Goal: Browse casually: Explore the website without a specific task or goal

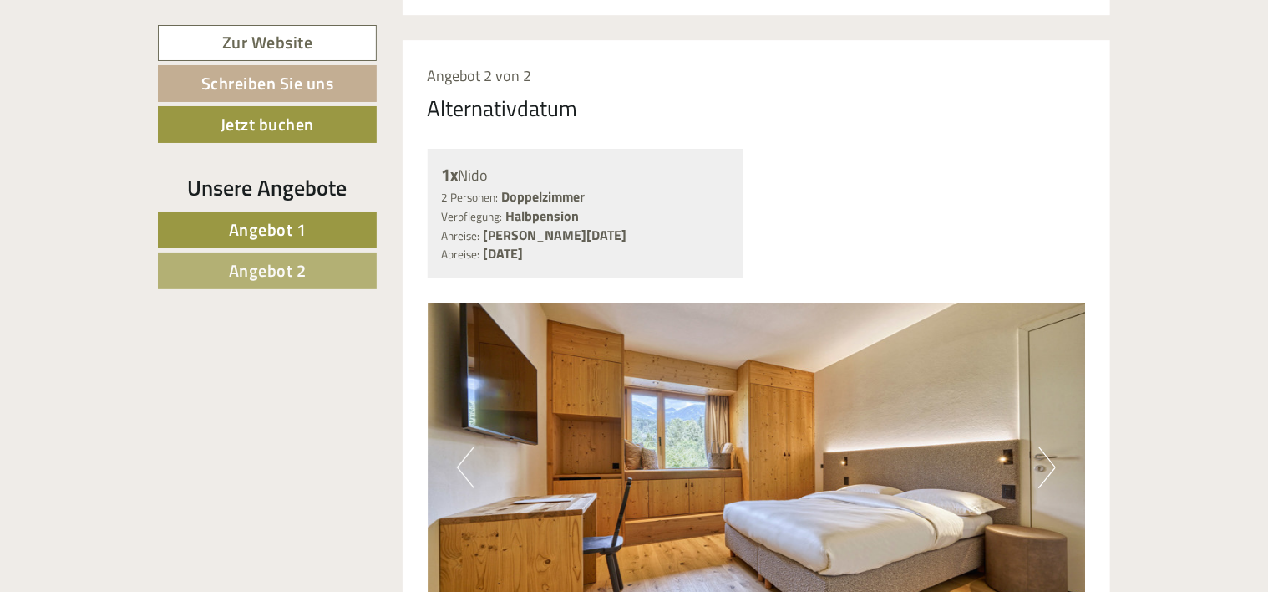
scroll to position [2757, 0]
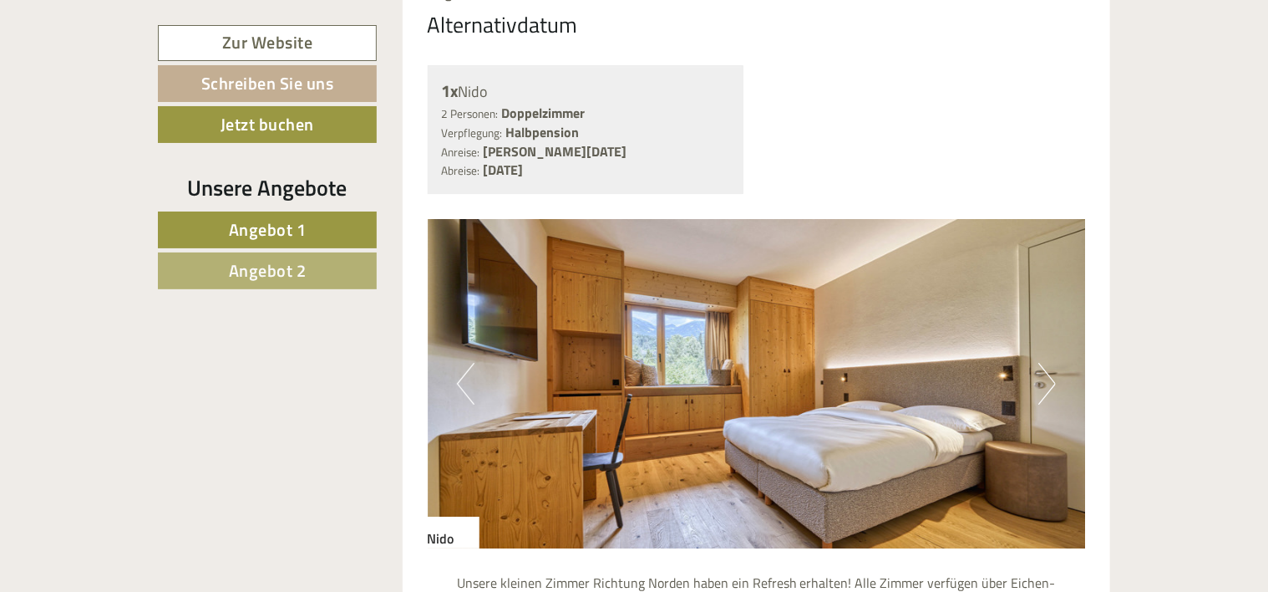
click at [1044, 363] on button "Next" at bounding box center [1047, 384] width 18 height 42
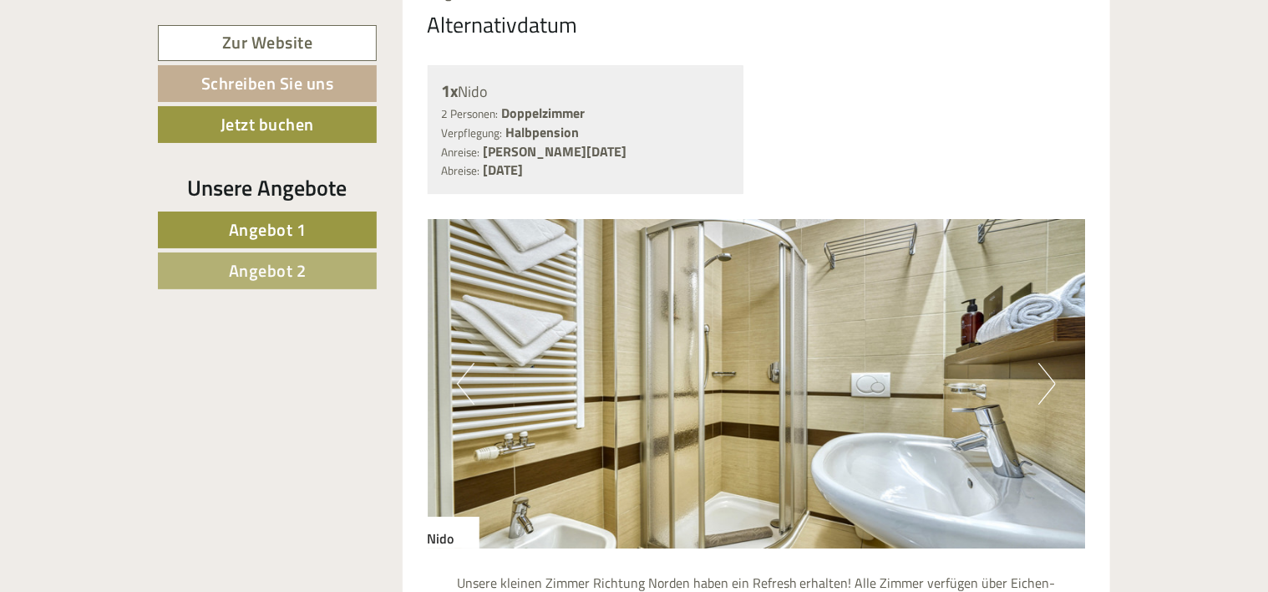
click at [1044, 363] on button "Next" at bounding box center [1047, 384] width 18 height 42
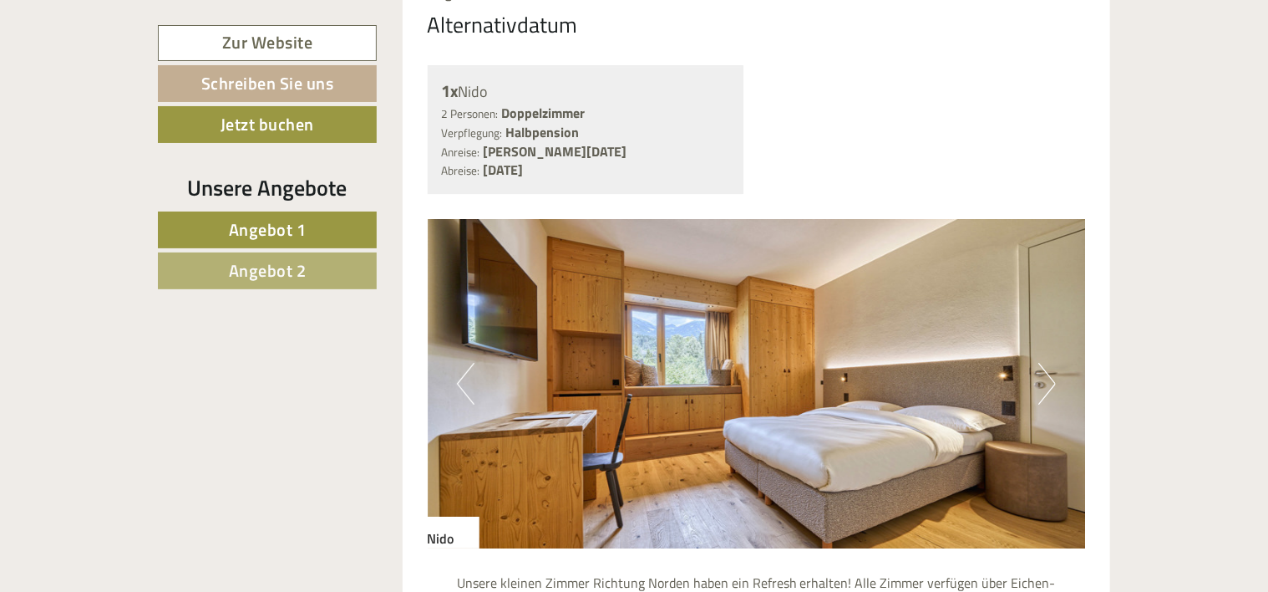
click at [1044, 363] on button "Next" at bounding box center [1047, 384] width 18 height 42
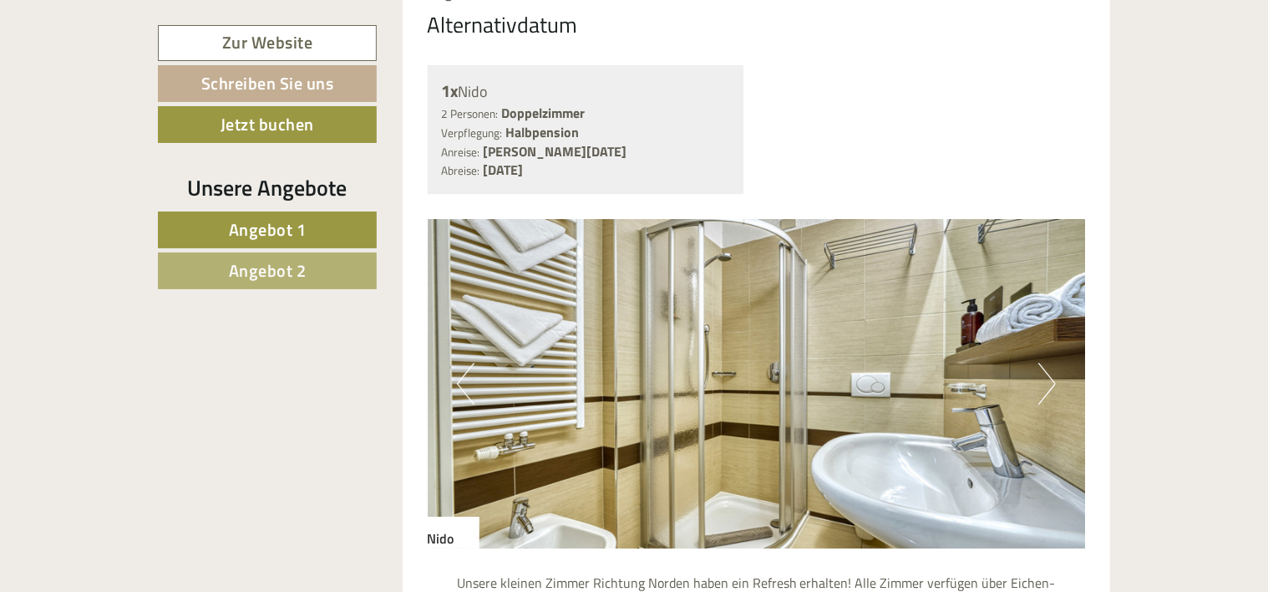
click at [1044, 363] on button "Next" at bounding box center [1047, 384] width 18 height 42
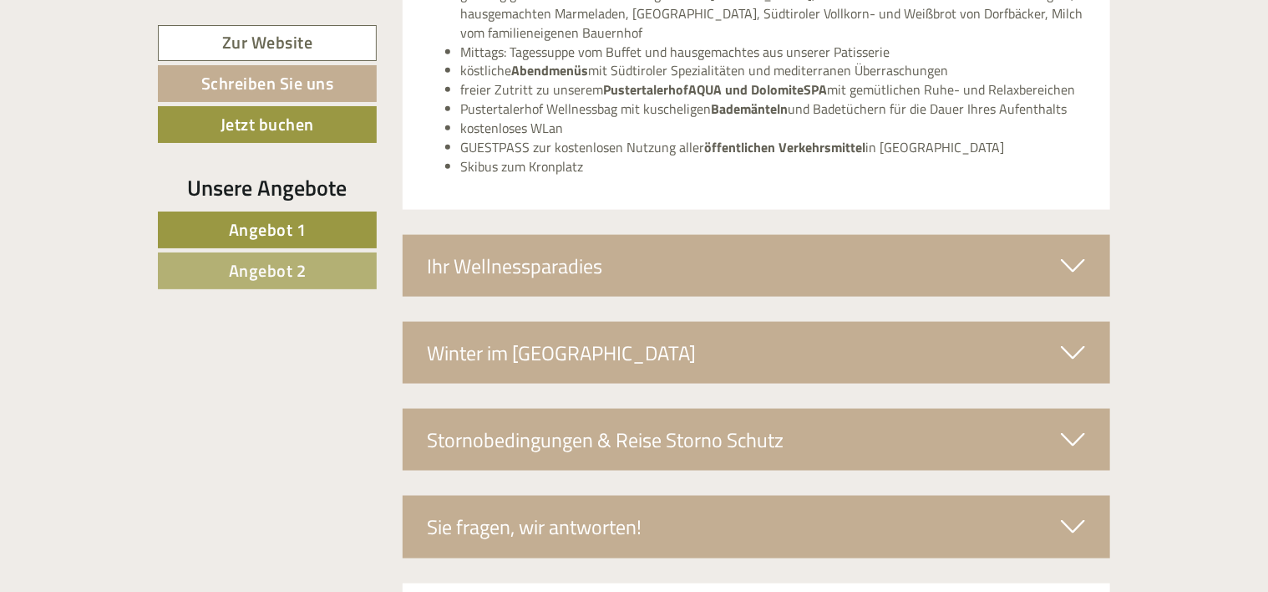
scroll to position [4177, 0]
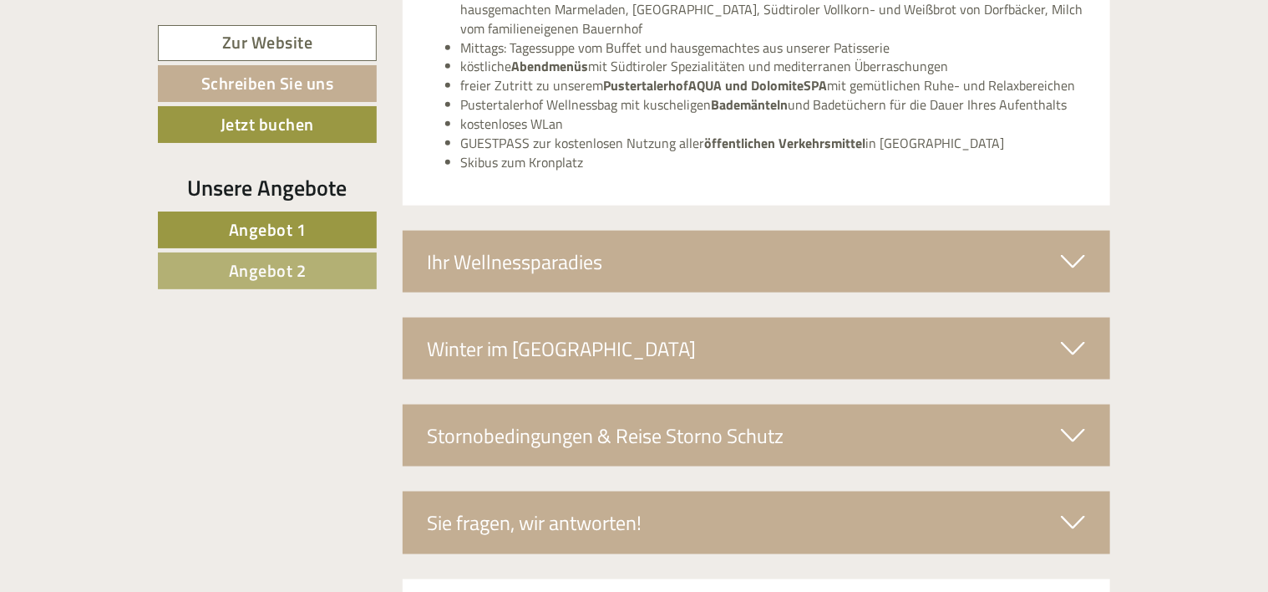
click at [1076, 247] on icon at bounding box center [1073, 261] width 24 height 28
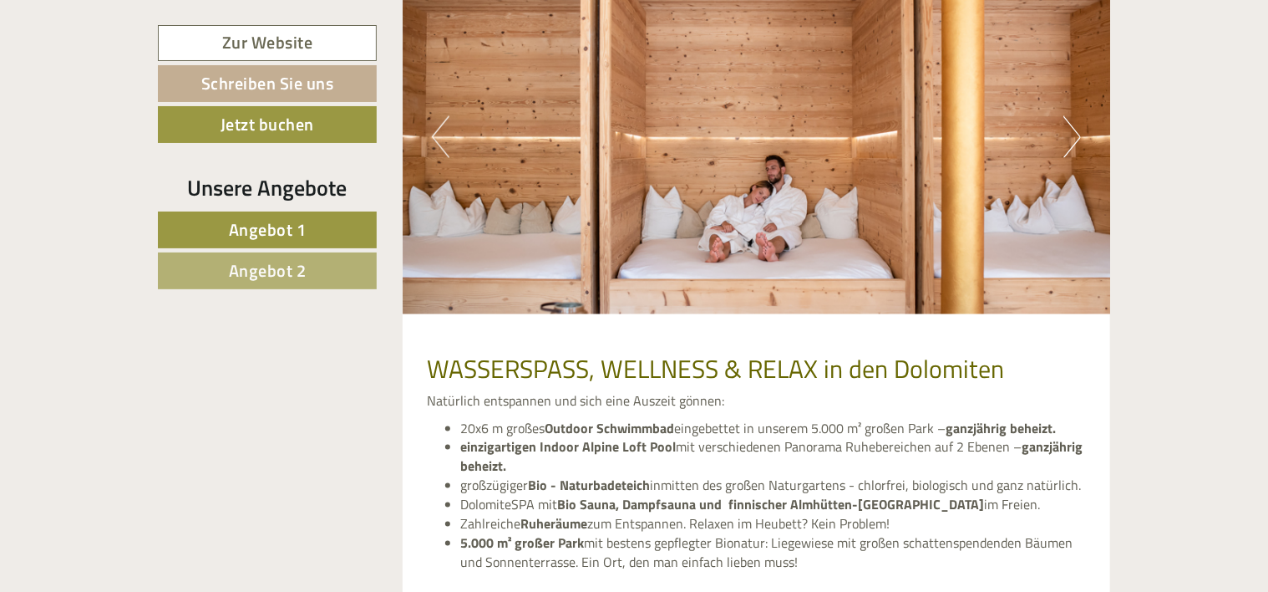
scroll to position [4511, 0]
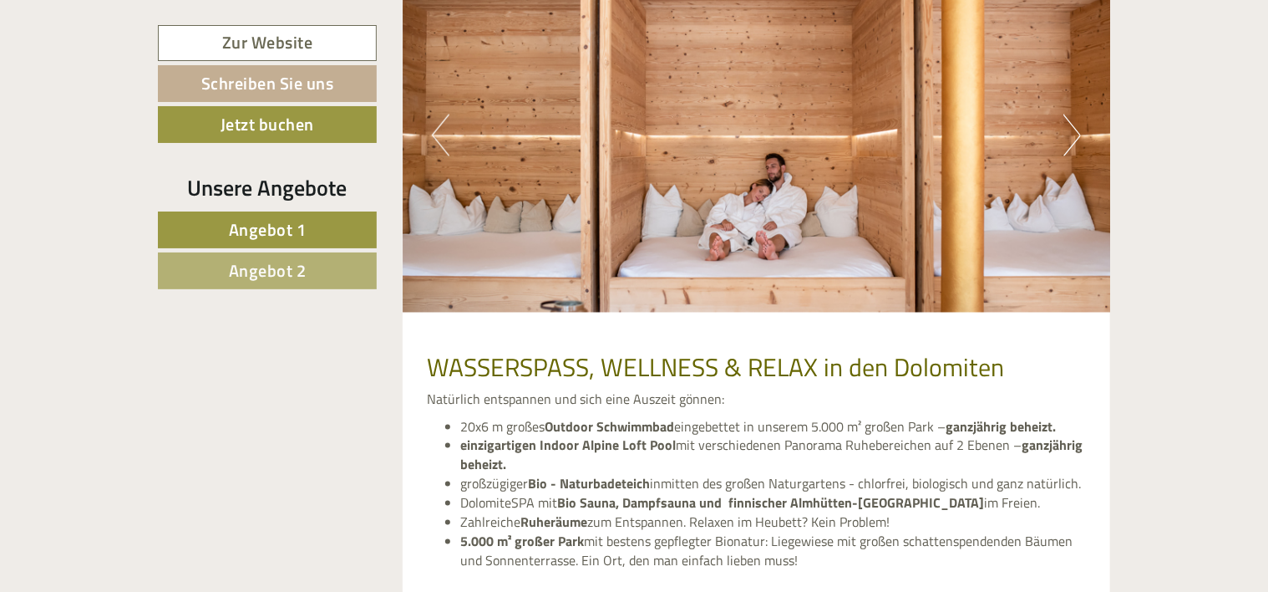
click at [1073, 114] on button "Next" at bounding box center [1073, 135] width 18 height 42
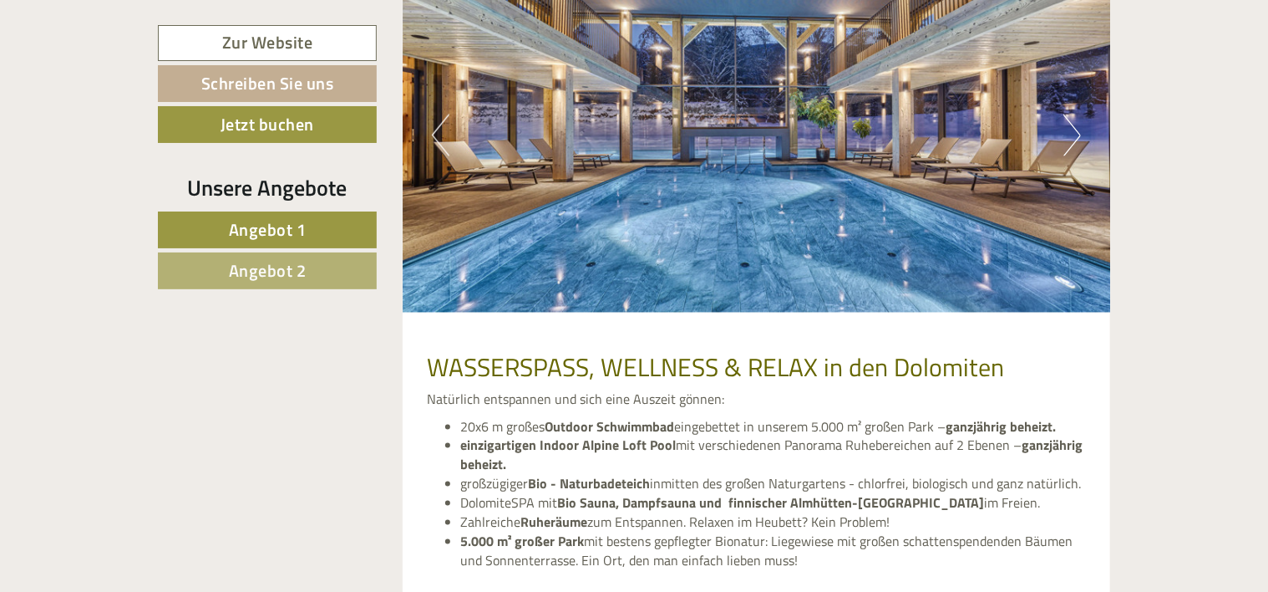
click at [1073, 114] on button "Next" at bounding box center [1073, 135] width 18 height 42
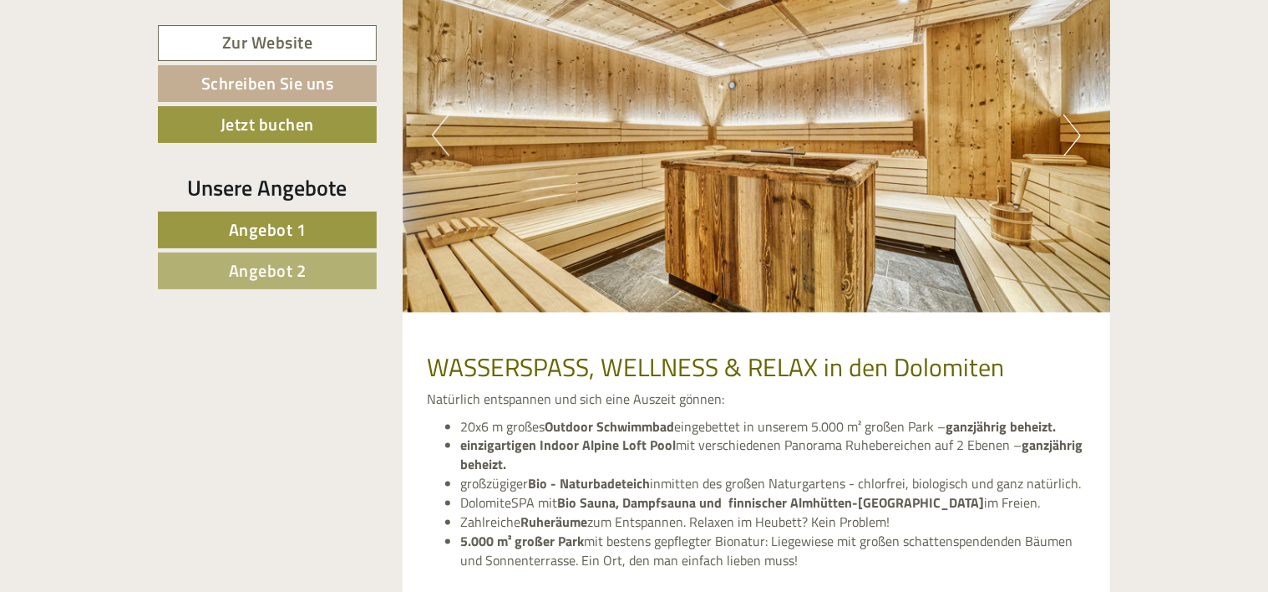
click at [1073, 114] on button "Next" at bounding box center [1073, 135] width 18 height 42
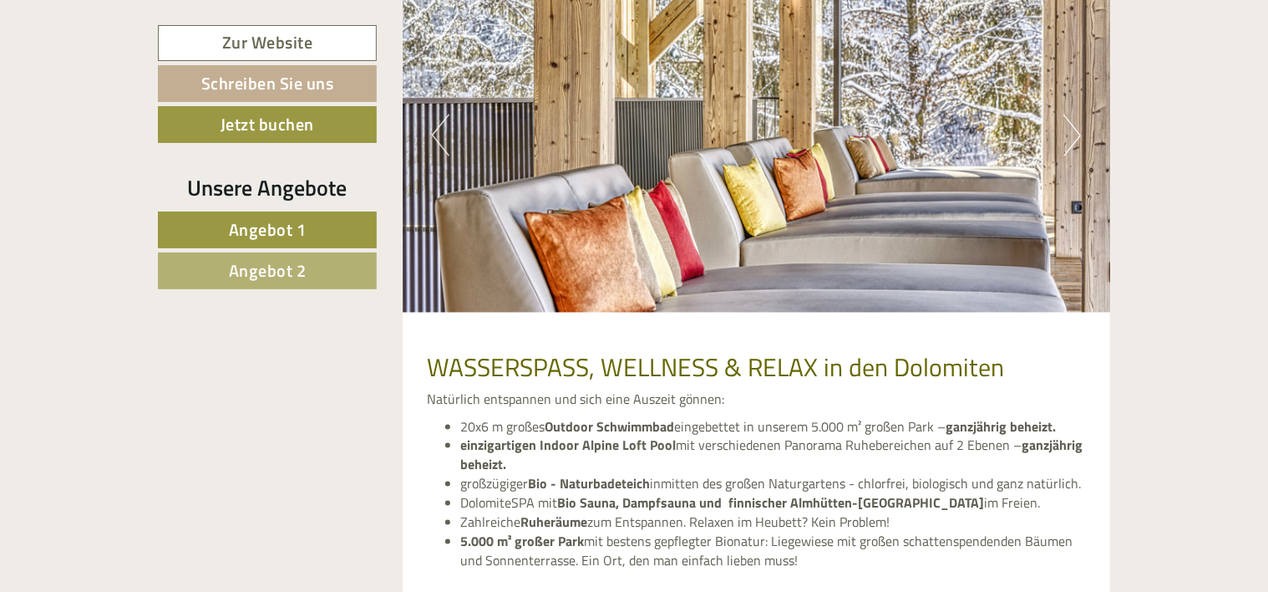
click at [1073, 114] on button "Next" at bounding box center [1073, 135] width 18 height 42
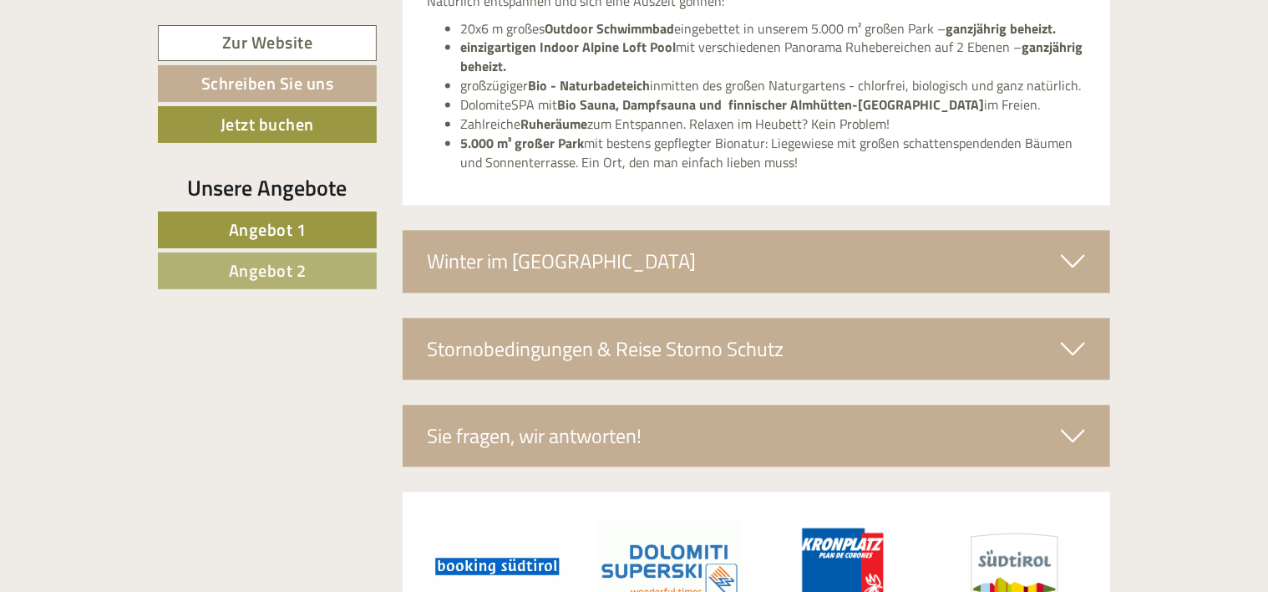
scroll to position [4929, 0]
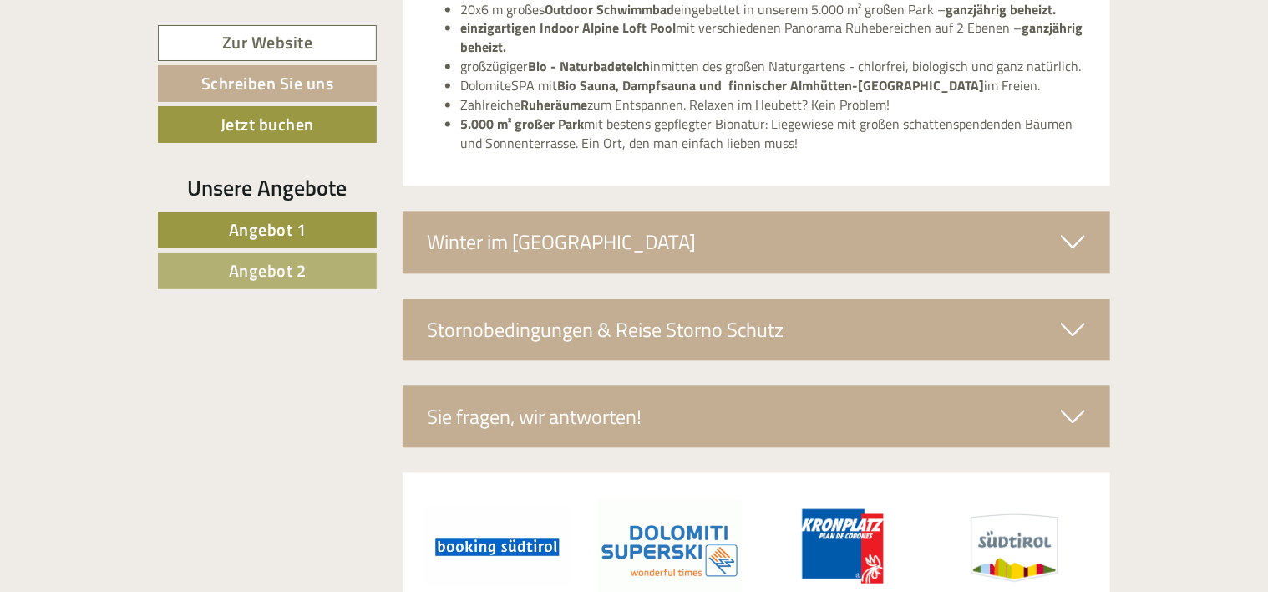
click at [1073, 227] on icon at bounding box center [1073, 241] width 24 height 28
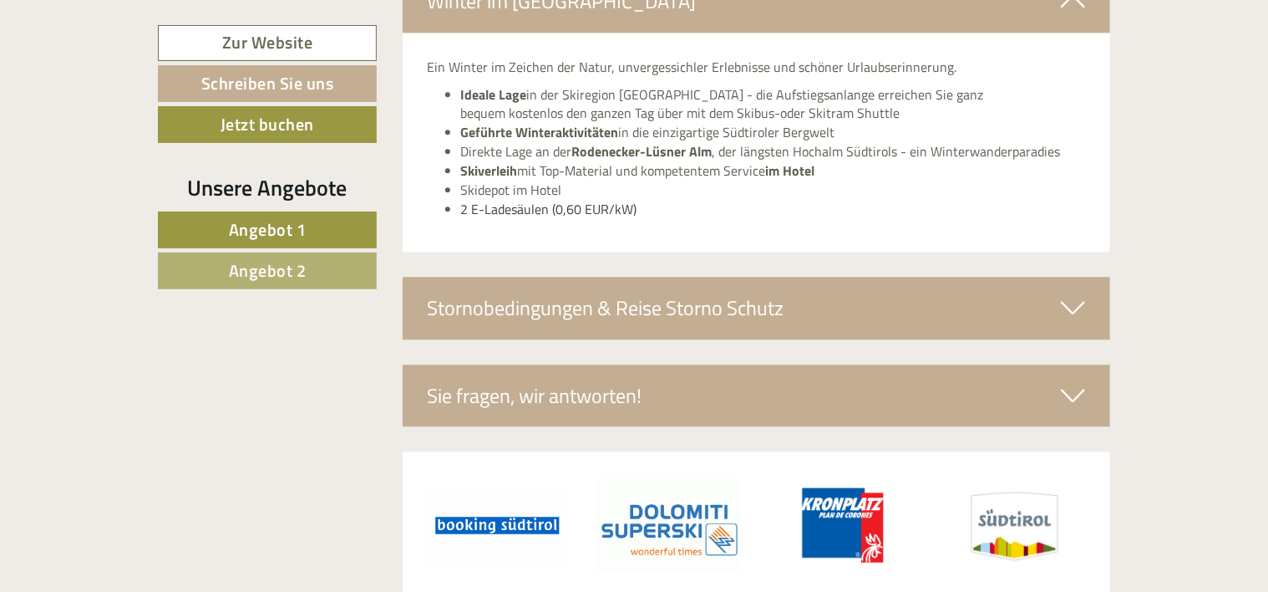
scroll to position [5180, 0]
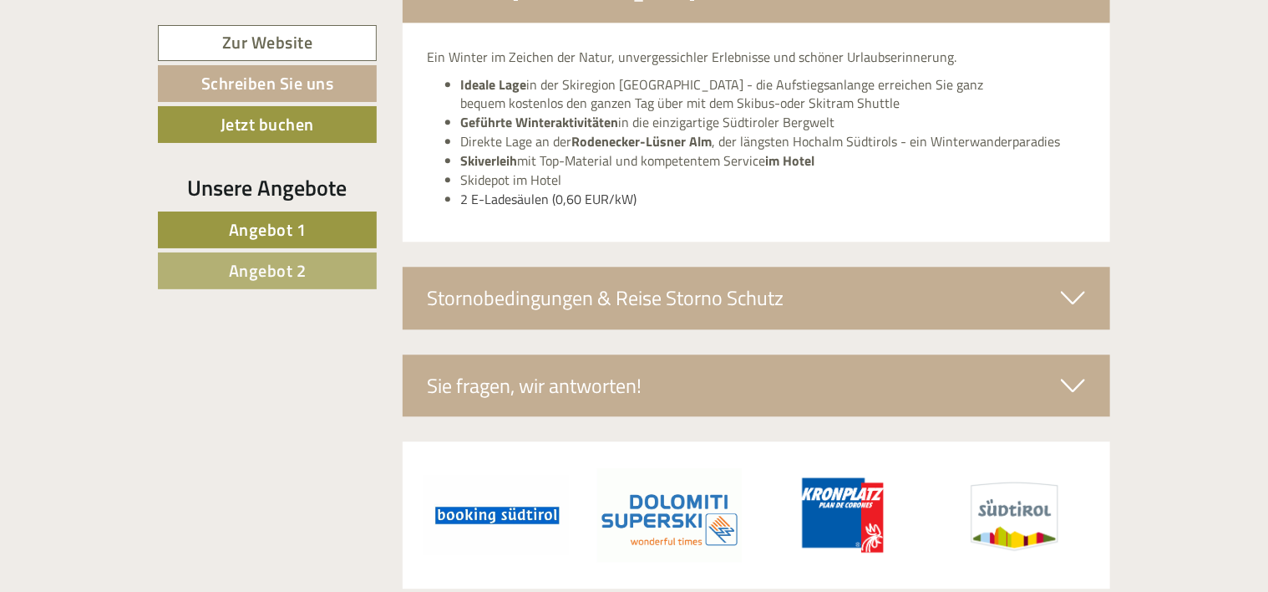
click at [1074, 283] on icon at bounding box center [1073, 297] width 24 height 28
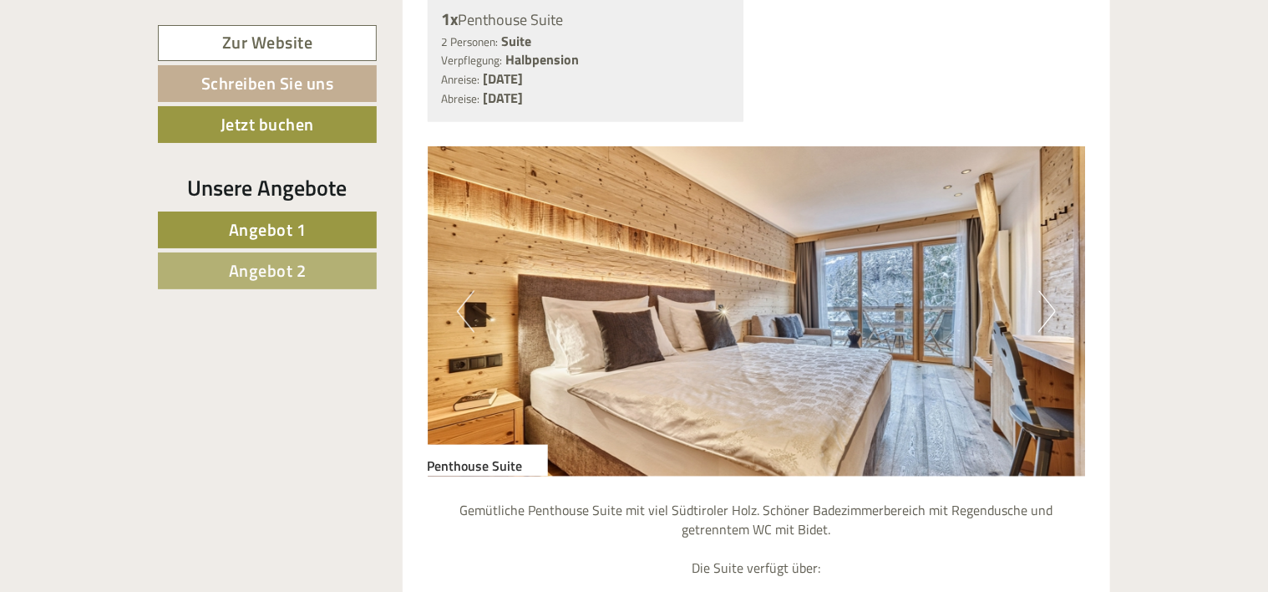
scroll to position [1495, 0]
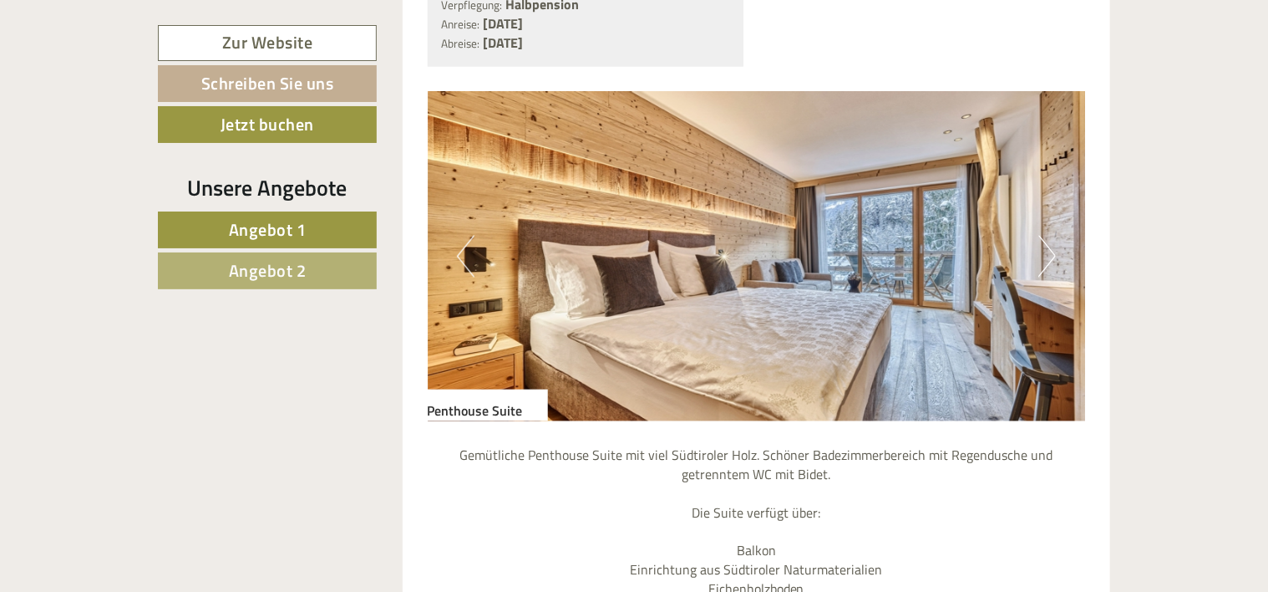
click at [1043, 236] on button "Next" at bounding box center [1047, 257] width 18 height 42
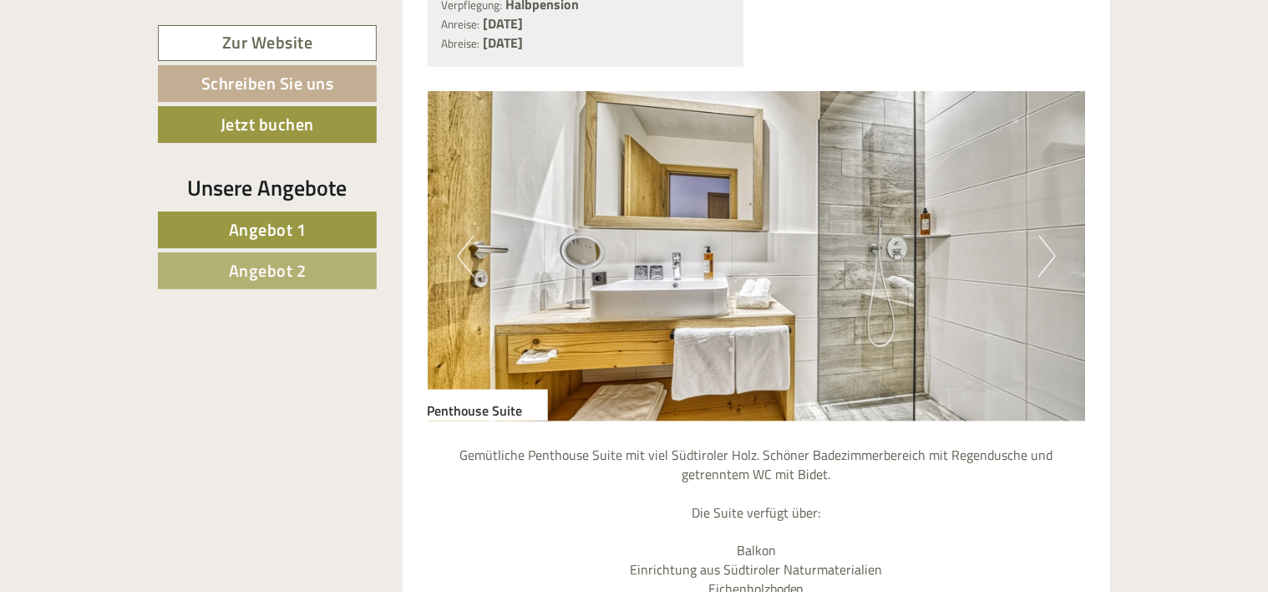
click at [1048, 236] on button "Next" at bounding box center [1047, 257] width 18 height 42
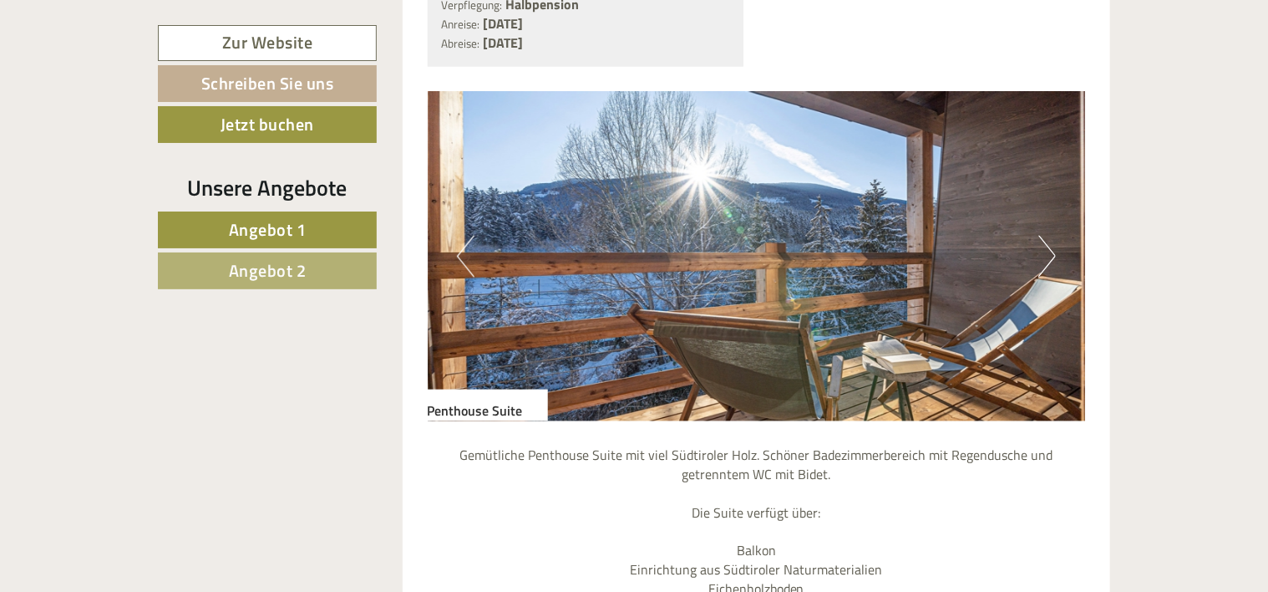
click at [1048, 236] on button "Next" at bounding box center [1047, 257] width 18 height 42
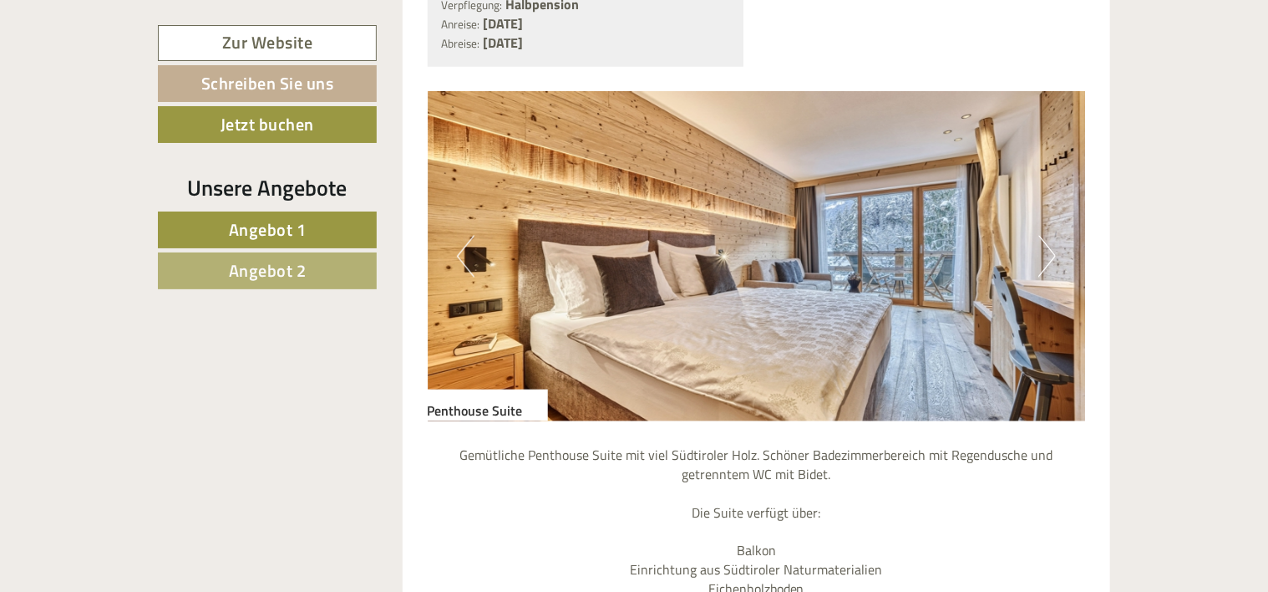
click at [1048, 236] on button "Next" at bounding box center [1047, 257] width 18 height 42
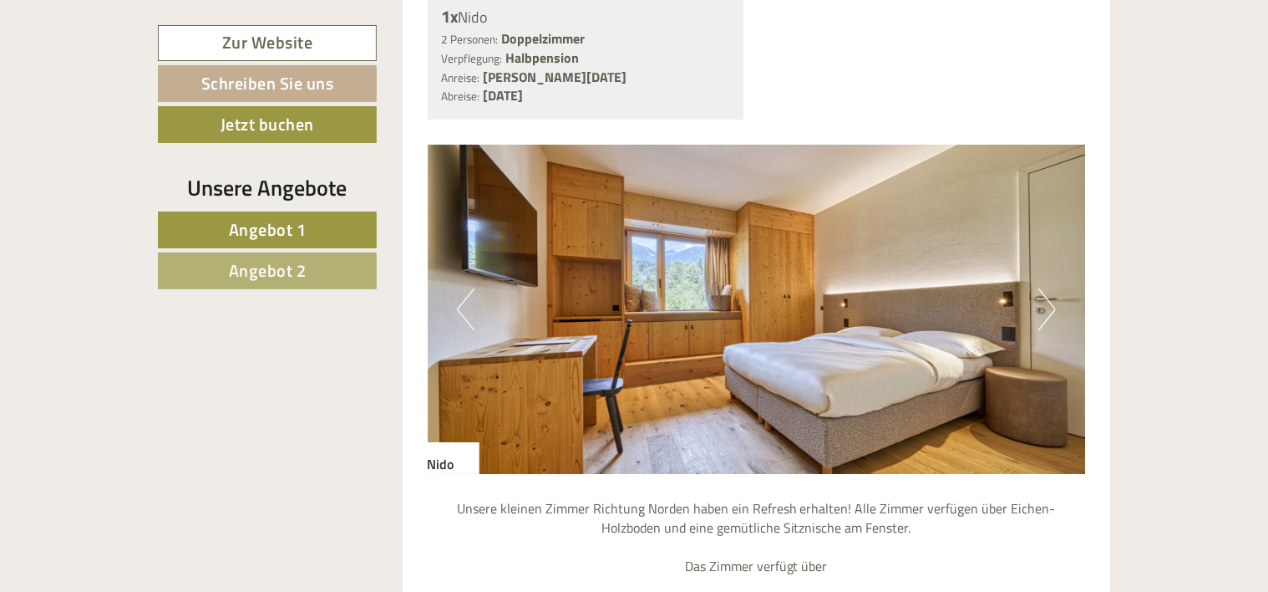
scroll to position [2832, 0]
click at [1054, 287] on button "Next" at bounding box center [1047, 308] width 18 height 42
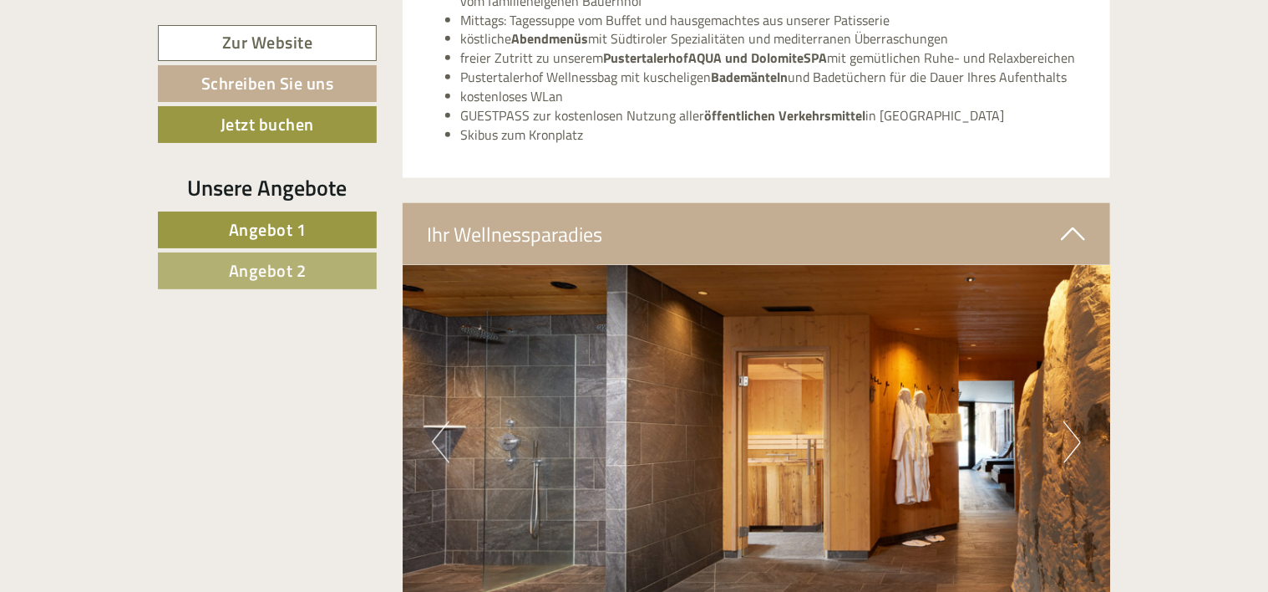
scroll to position [4252, 0]
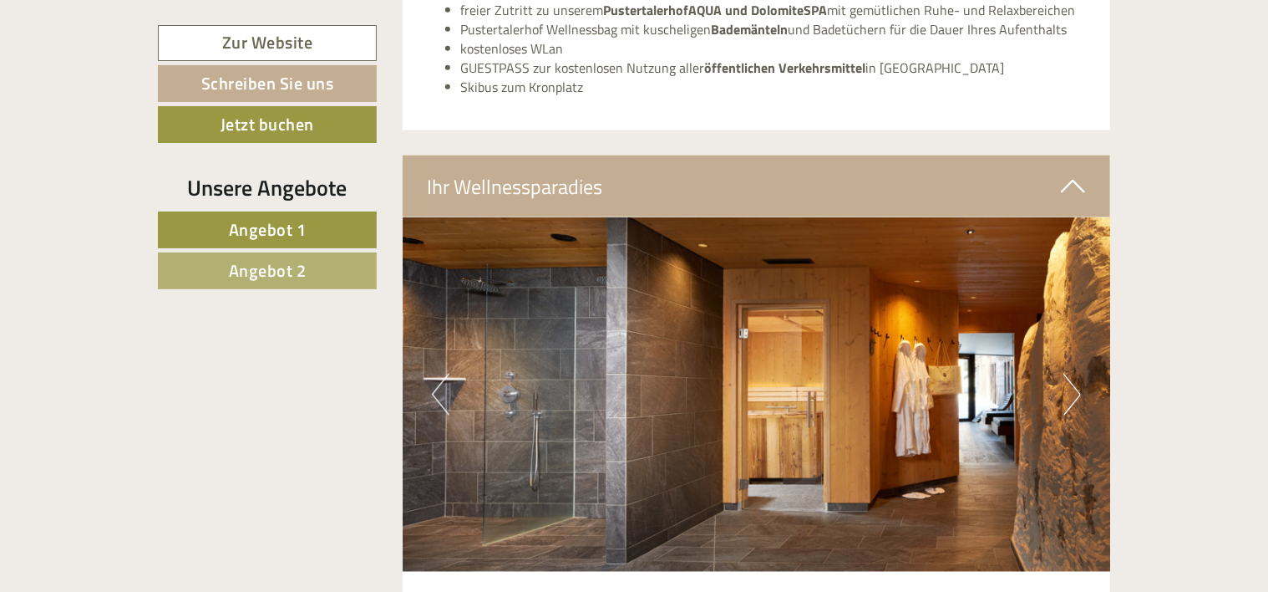
click at [1078, 373] on button "Next" at bounding box center [1073, 394] width 18 height 42
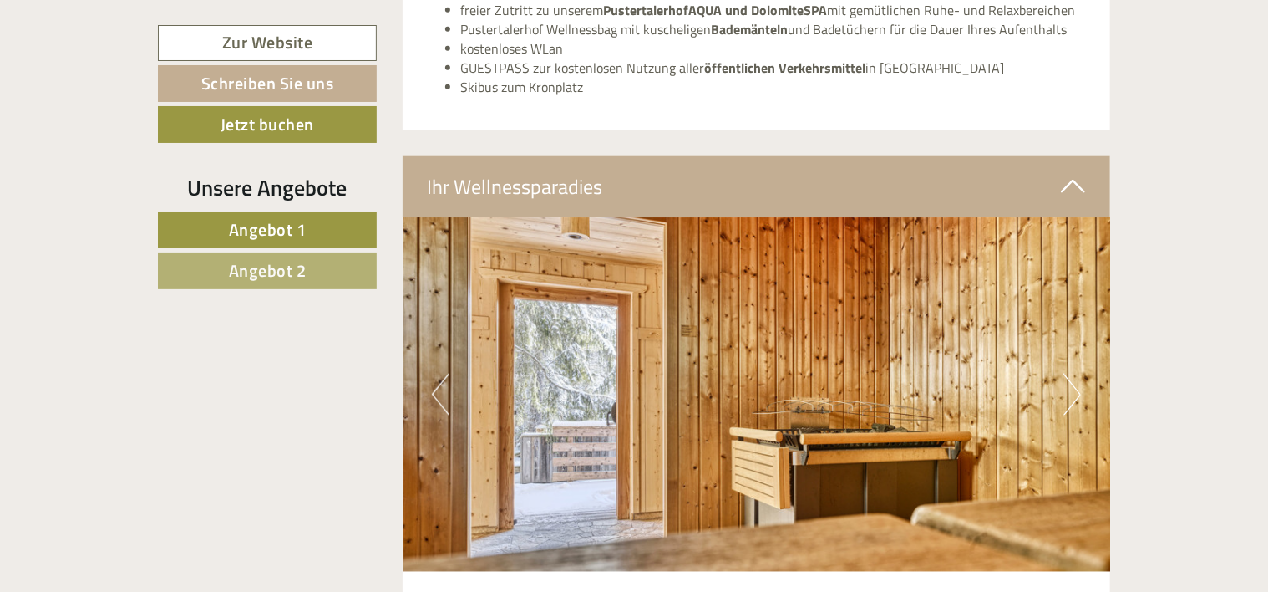
click at [1078, 373] on button "Next" at bounding box center [1073, 394] width 18 height 42
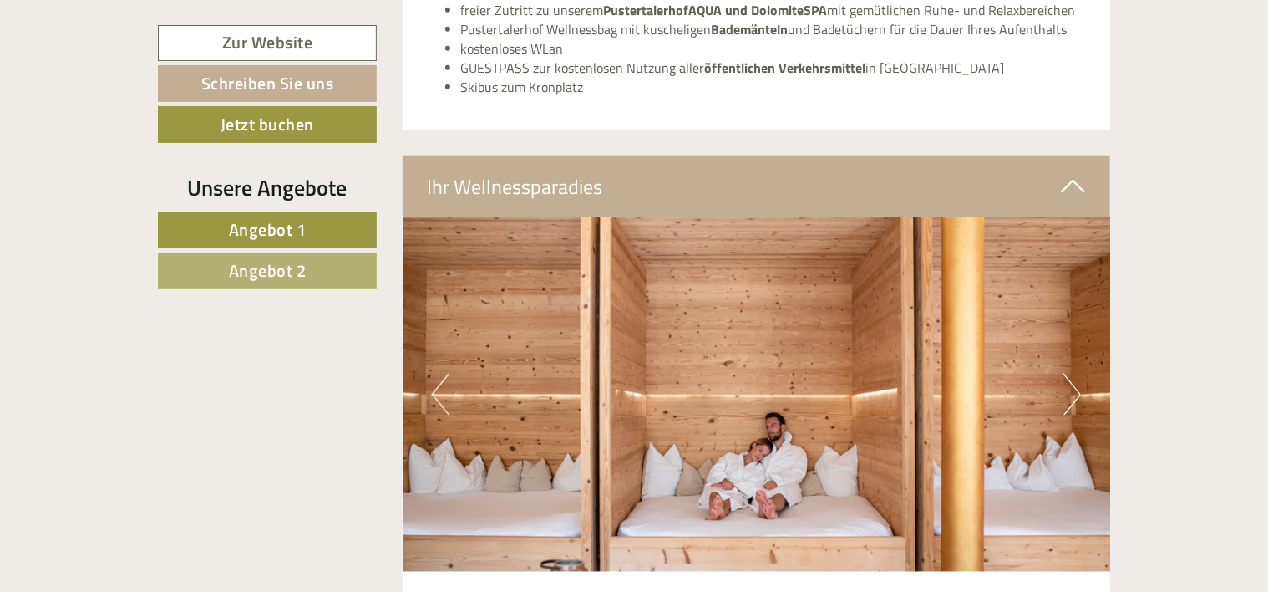
click at [1078, 373] on button "Next" at bounding box center [1073, 394] width 18 height 42
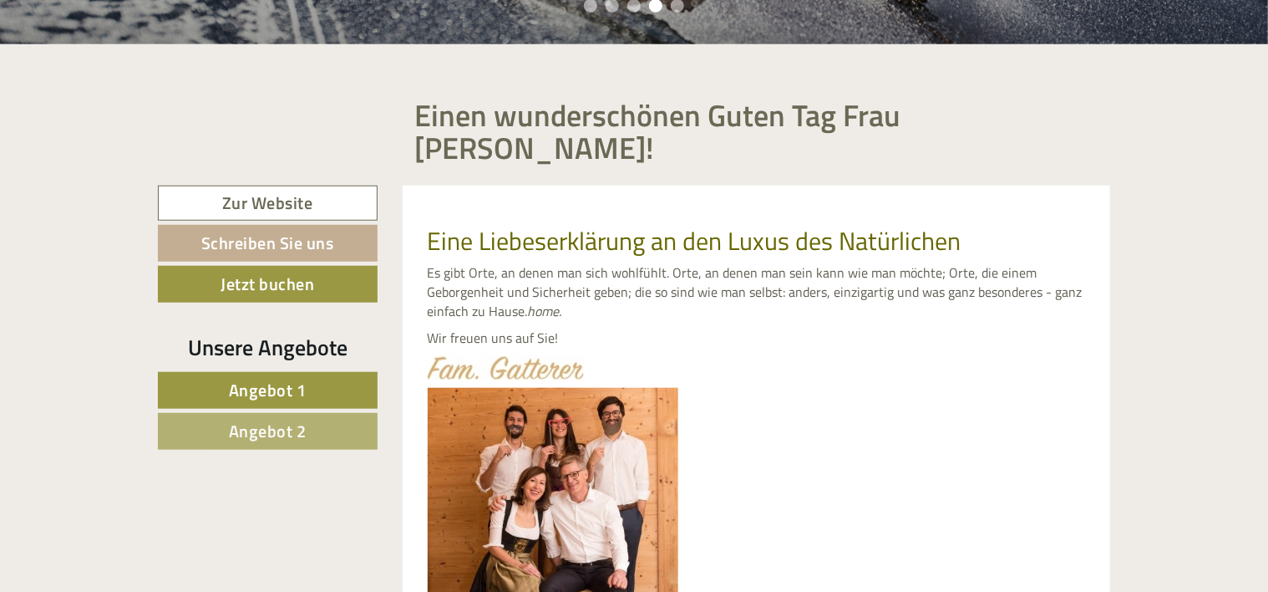
scroll to position [0, 0]
